Goal: Task Accomplishment & Management: Use online tool/utility

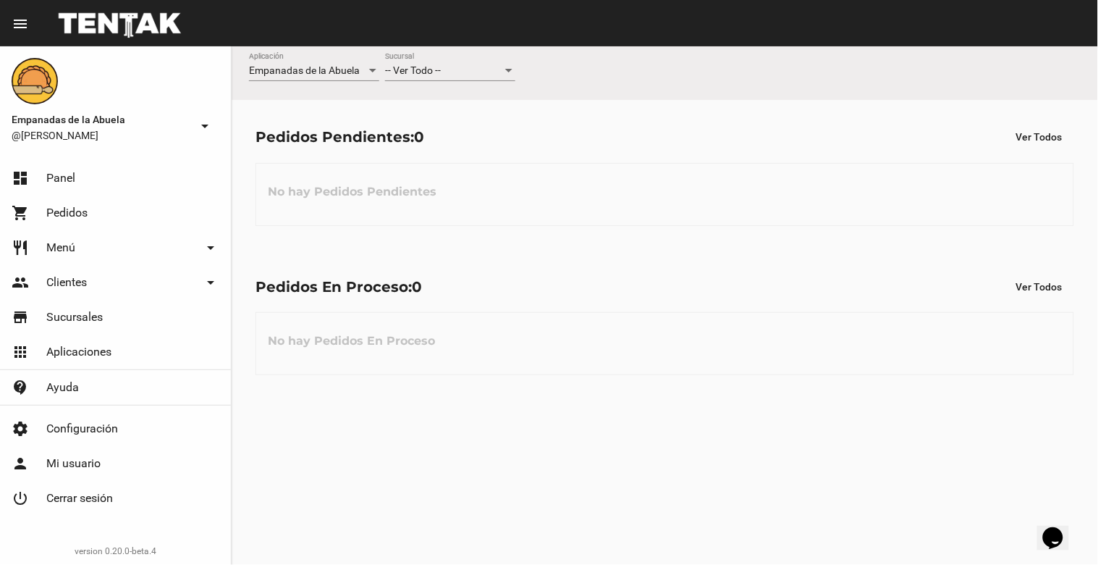
click at [478, 62] on div "-- Ver Todo -- Sucursal" at bounding box center [450, 67] width 130 height 28
click at [458, 133] on span "Lomas de Zamora" at bounding box center [450, 132] width 130 height 30
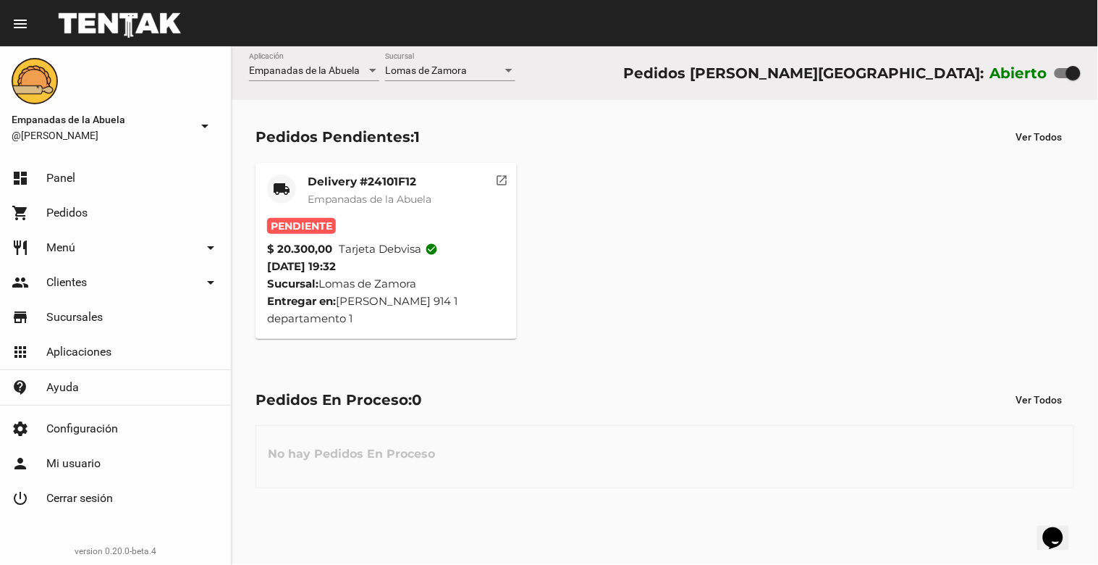
click at [358, 185] on mat-card-title "Delivery #24101F12" at bounding box center [370, 181] width 124 height 14
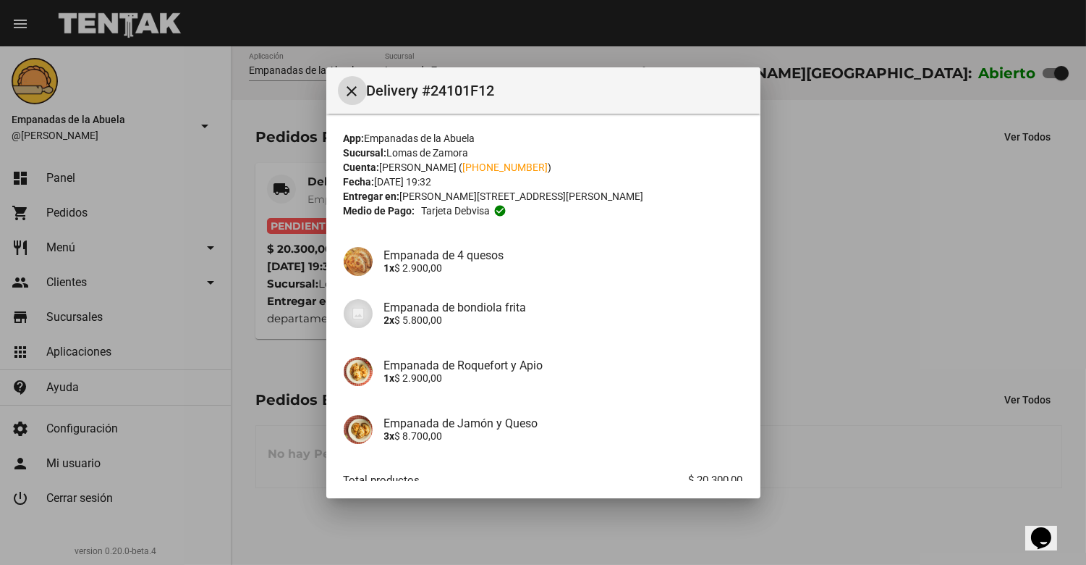
scroll to position [88, 0]
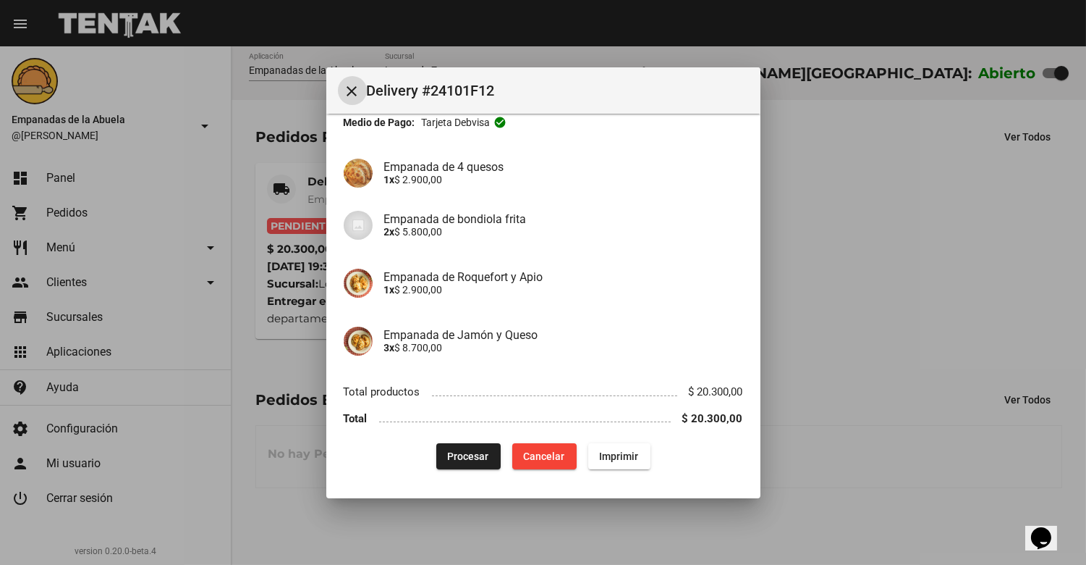
click at [454, 451] on span "Procesar" at bounding box center [468, 456] width 41 height 12
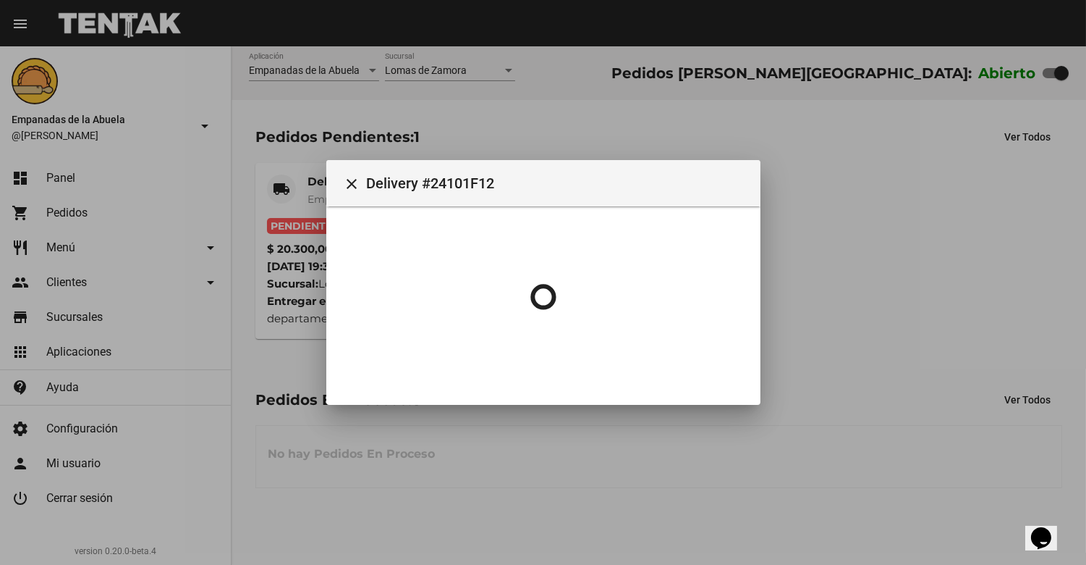
scroll to position [0, 0]
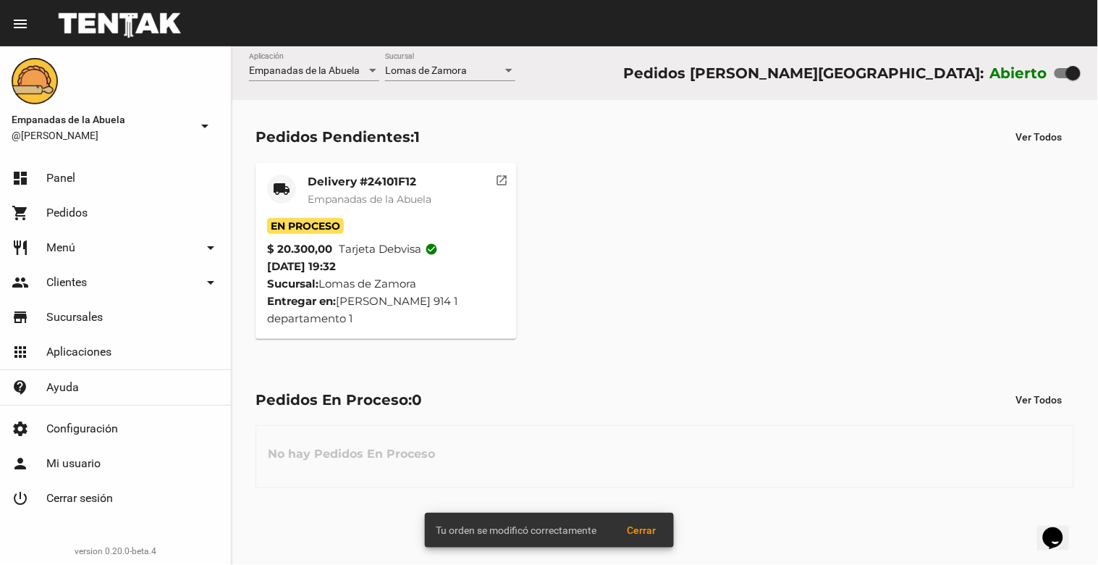
click at [337, 208] on div "Delivery #24101F12 Empanadas de la Abuela" at bounding box center [370, 195] width 124 height 43
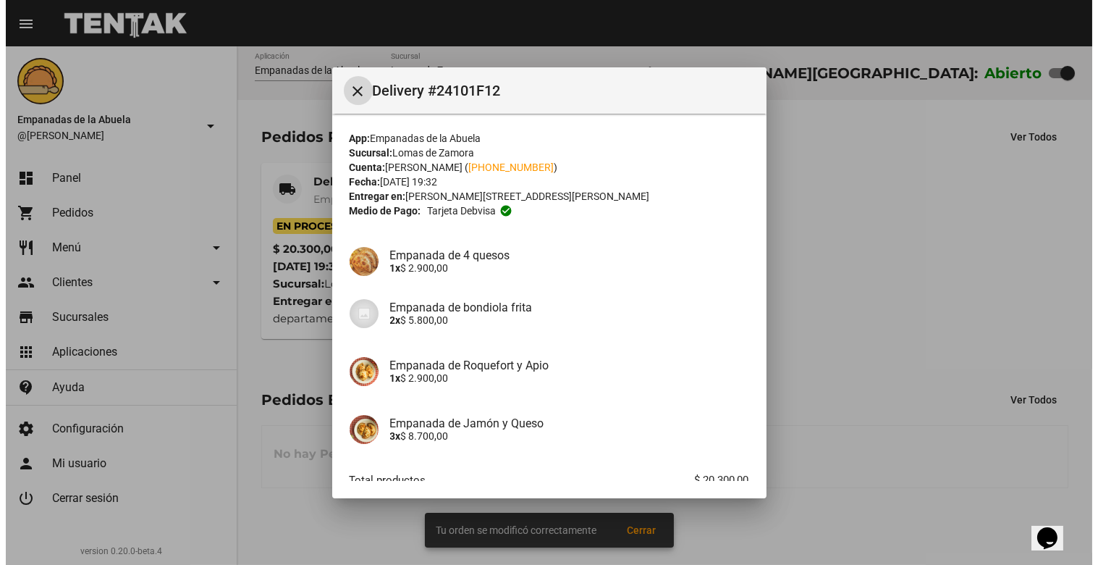
scroll to position [88, 0]
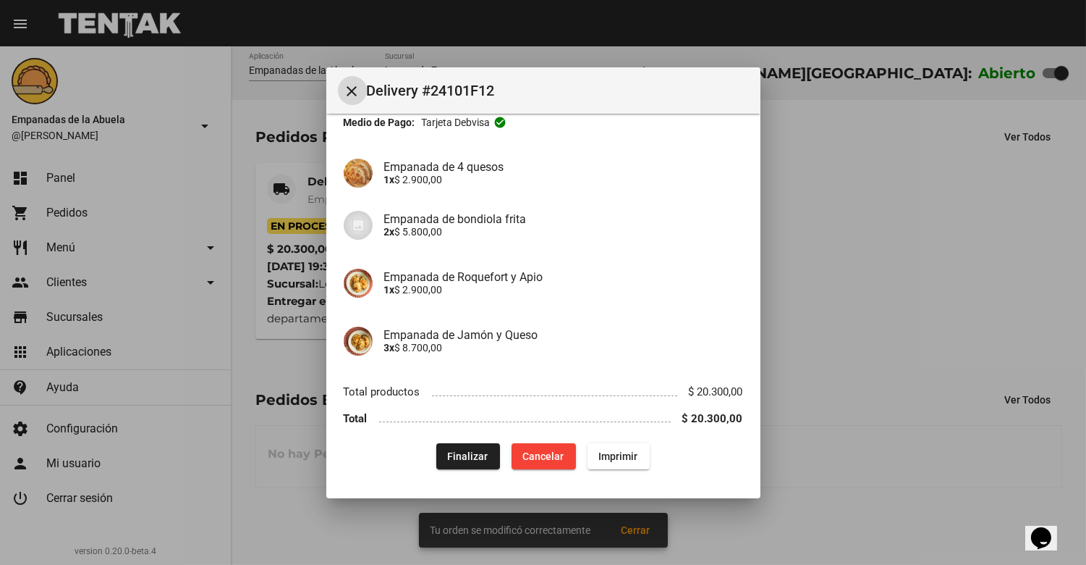
click at [616, 450] on span "Imprimir" at bounding box center [618, 456] width 39 height 12
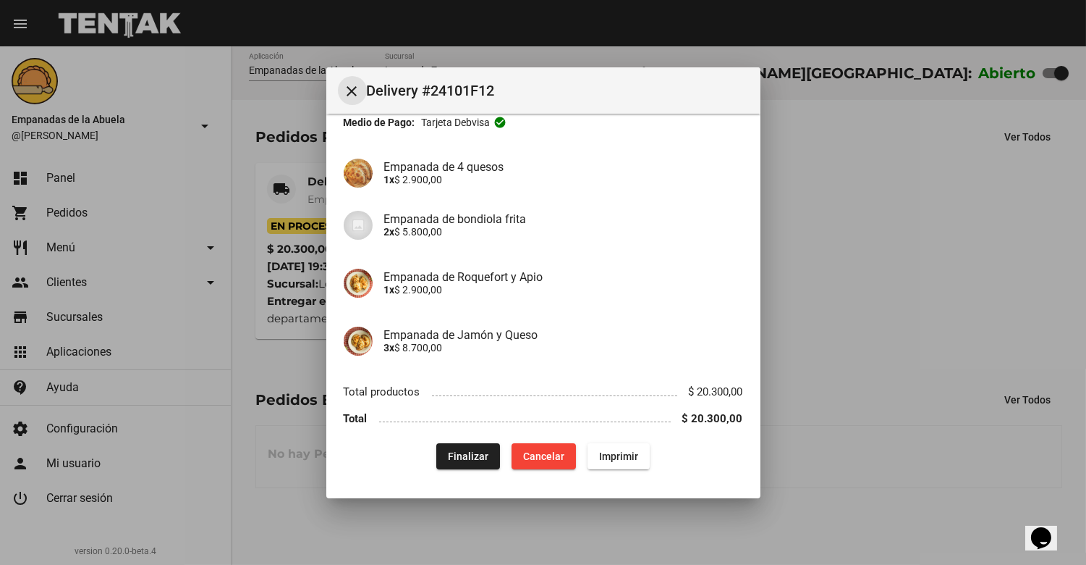
click at [352, 99] on button "close" at bounding box center [352, 90] width 29 height 29
